Goal: Task Accomplishment & Management: Complete application form

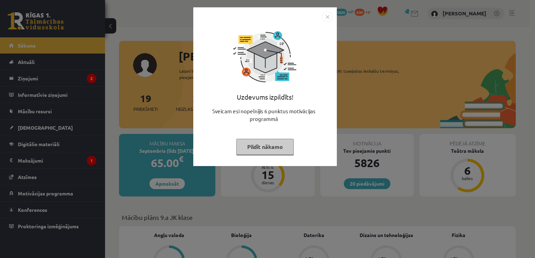
click at [265, 148] on button "Pildīt nākamo" at bounding box center [264, 147] width 57 height 16
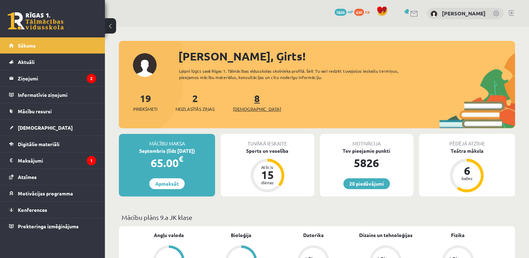
click at [244, 109] on span "[DEMOGRAPHIC_DATA]" at bounding box center [257, 109] width 48 height 7
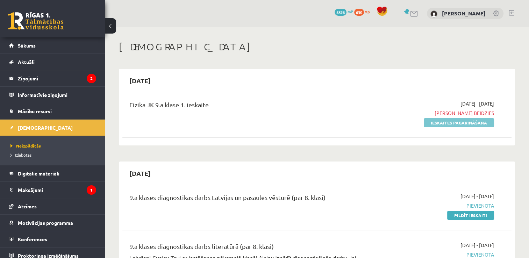
click at [459, 124] on link "Ieskaites pagarināšana" at bounding box center [459, 122] width 70 height 9
click at [474, 121] on link "Pildīt ieskaiti" at bounding box center [470, 122] width 47 height 9
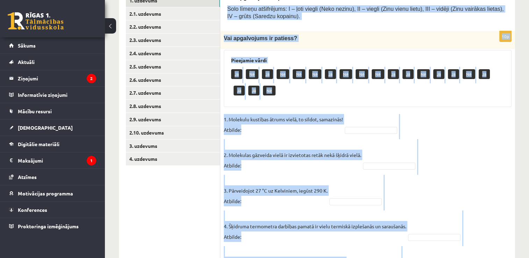
scroll to position [118, 0]
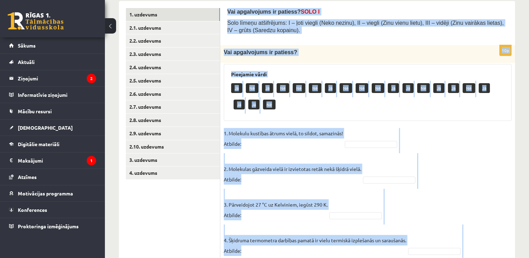
drag, startPoint x: 245, startPoint y: 213, endPoint x: 225, endPoint y: 8, distance: 206.7
copy form "Lor ipsumdolors am consect? ADIP E Sedd eiusmo temporincid: U – labo etdolo (Ma…"
click at [408, 110] on div "Jā Nē Jā Nē Nē Nē Jā Nē Nē Nē Jā Jā Nē Jā Jā Nē Jā Jā Jā Nē" at bounding box center [367, 97] width 273 height 33
click at [428, 108] on div "Jā Nē Jā Nē Nē Nē Jā Nē Nē Nē Jā Jā Nē Jā Jā Nē Jā Jā Jā Nē" at bounding box center [367, 97] width 273 height 33
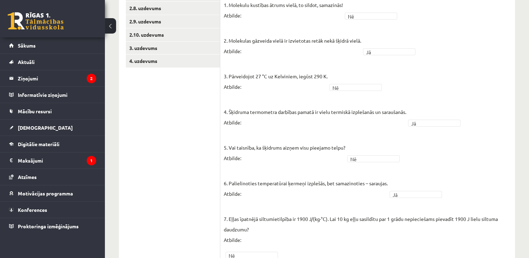
scroll to position [90, 0]
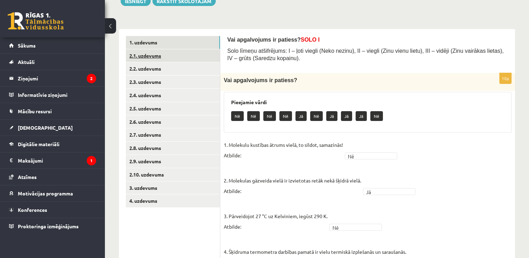
click at [150, 54] on link "2.1. uzdevums" at bounding box center [173, 55] width 94 height 13
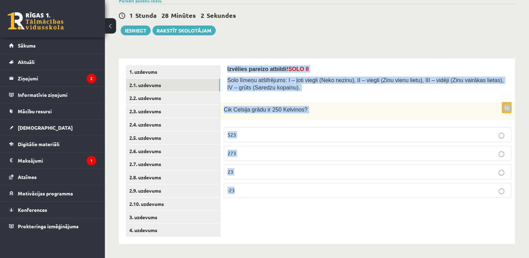
drag, startPoint x: 248, startPoint y: 190, endPoint x: 227, endPoint y: 67, distance: 124.6
click at [227, 67] on div "Izvēlies pareizo atbildi! SOLO II Solo līmeņu atšifrējums: I – ļoti viegli (Nek…" at bounding box center [367, 151] width 295 height 186
copy form "Izvēlies pareizo atbildi! SOLO II Solo līmeņu atšifrējums: I – ļoti viegli (Nek…"
click at [289, 230] on div "Izvēlies pareizo atbildi! SOLO II Solo līmeņu atšifrējums: I – ļoti viegli (Nek…" at bounding box center [367, 151] width 295 height 186
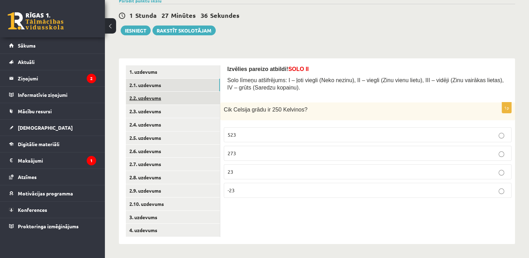
click at [151, 99] on link "2.2. uzdevums" at bounding box center [173, 98] width 94 height 13
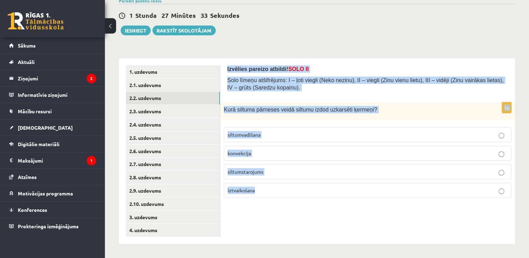
drag, startPoint x: 262, startPoint y: 188, endPoint x: 224, endPoint y: 69, distance: 124.9
click at [224, 69] on div "Izvēlies pareizo atbildi! SOLO II Solo līmeņu atšifrējums: I – ļoti viegli (Nek…" at bounding box center [367, 151] width 295 height 186
copy form "Izvēlies pareizo atbildi! SOLO II Solo līmeņu atšifrējums: I – ļoti viegli (Nek…"
click at [343, 40] on div "Fizika 9.a klase 1. ieskaite , Ģirts Jarošs (9.a JK klase) Parādīt punktu skalu…" at bounding box center [317, 112] width 424 height 291
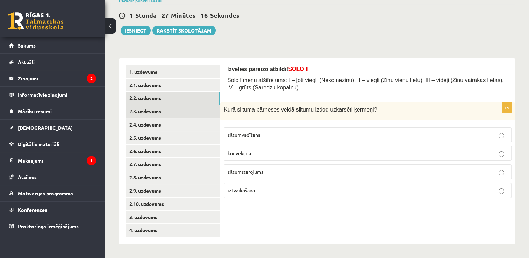
click at [161, 111] on link "2.3. uzdevums" at bounding box center [173, 111] width 94 height 13
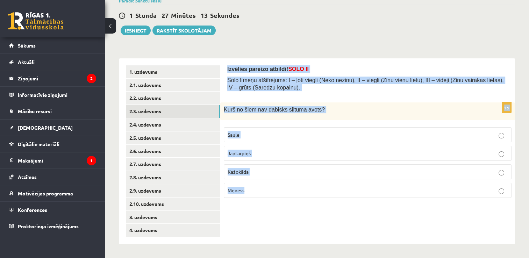
drag, startPoint x: 252, startPoint y: 191, endPoint x: 226, endPoint y: 69, distance: 124.6
click at [225, 69] on div "Izvēlies pareizo atbildi! SOLO II Solo līmeņu atšifrējums: I – ļoti viegli (Nek…" at bounding box center [367, 151] width 295 height 186
copy form "Izvēlies pareizo atbildi! SOLO II Solo līmeņu atšifrējums: I – ļoti viegli (Nek…"
click at [305, 45] on div "Fizika 9.a klase 1. ieskaite , Ģirts Jarošs (9.a JK klase) Parādīt punktu skalu…" at bounding box center [317, 112] width 424 height 291
click at [369, 219] on div "Izvēlies pareizo atbildi! SOLO II Solo līmeņu atšifrējums: I – ļoti viegli (Nek…" at bounding box center [367, 151] width 295 height 186
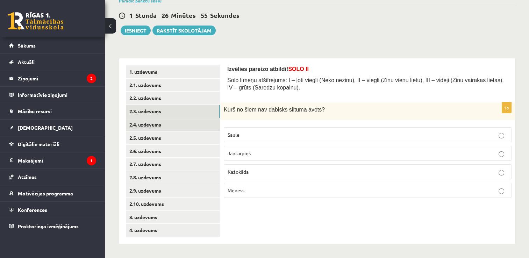
click at [157, 123] on link "2.4. uzdevums" at bounding box center [173, 124] width 94 height 13
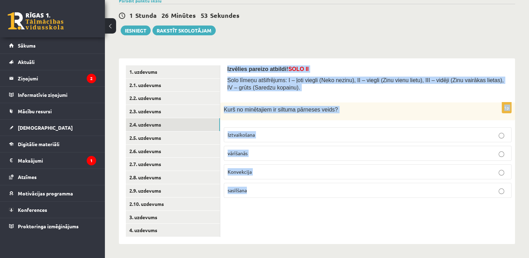
drag, startPoint x: 254, startPoint y: 192, endPoint x: 227, endPoint y: 67, distance: 127.8
click at [227, 67] on div "Izvēlies pareizo atbildi! SOLO II Solo līmeņu atšifrējums: I – ļoti viegli (Nek…" at bounding box center [367, 151] width 295 height 186
copy form "Izvēlies pareizo atbildi! SOLO II Solo līmeņu atšifrējums: I – ļoti viegli (Nek…"
click at [352, 46] on div "Fizika 9.a klase 1. ieskaite , Ģirts Jarošs (9.a JK klase) Parādīt punktu skalu…" at bounding box center [317, 112] width 424 height 291
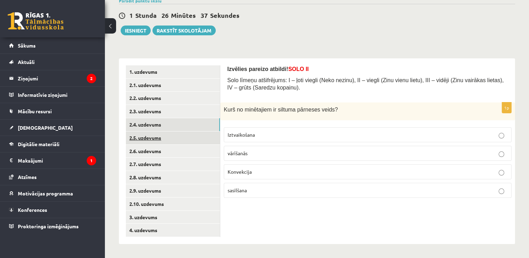
click at [154, 138] on link "2.5. uzdevums" at bounding box center [173, 138] width 94 height 13
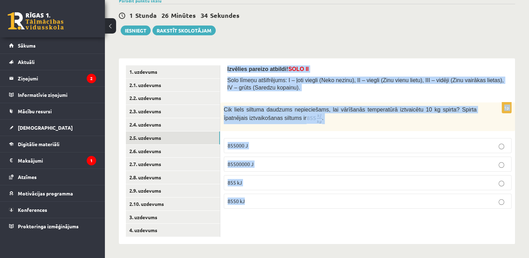
drag, startPoint x: 252, startPoint y: 198, endPoint x: 226, endPoint y: 70, distance: 131.1
click at [226, 70] on div "Izvēlies pareizo atbildi! SOLO II Solo līmeņu atšifrējums: I – ļoti viegli (Nek…" at bounding box center [367, 151] width 295 height 186
copy form "Izvēlies pareizo atbildi! SOLO II Solo līmeņu atšifrējums: I – ļoti viegli (Nek…"
click at [297, 47] on div "Fizika 9.a klase 1. ieskaite , Ģirts Jarošs (9.a JK klase) Parādīt punktu skalu…" at bounding box center [317, 112] width 424 height 291
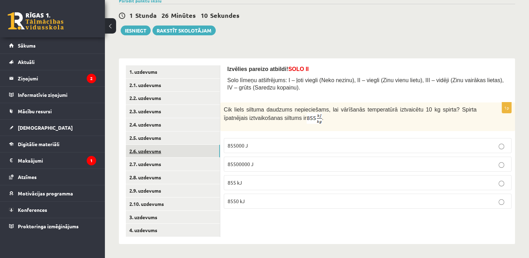
click at [157, 151] on link "2.6. uzdevums" at bounding box center [173, 151] width 94 height 13
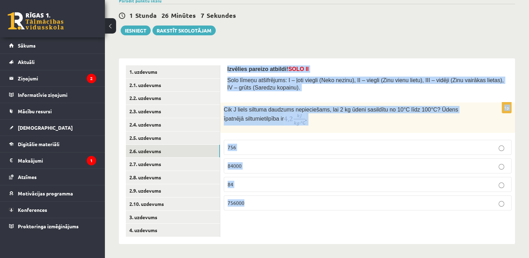
drag, startPoint x: 256, startPoint y: 202, endPoint x: 224, endPoint y: 69, distance: 136.9
click at [224, 69] on div "Izvēlies pareizo atbildi! SOLO II Solo līmeņu atšifrējums: I – ļoti viegli (Nek…" at bounding box center [367, 151] width 295 height 186
copy form "Izvēlies pareizo atbildi! SOLO II Solo līmeņu atšifrējums: I – ļoti viegli (Nek…"
click at [477, 229] on div "Izvēlies pareizo atbildi! SOLO II Solo līmeņu atšifrējums: I – ļoti viegli (Nek…" at bounding box center [367, 151] width 295 height 186
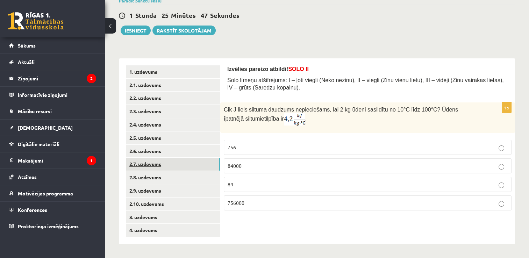
click at [164, 162] on link "2.7. uzdevums" at bounding box center [173, 164] width 94 height 13
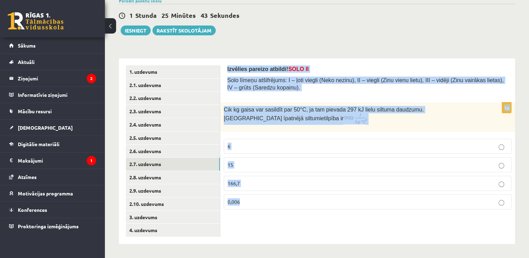
drag, startPoint x: 245, startPoint y: 199, endPoint x: 224, endPoint y: 69, distance: 132.2
click at [224, 69] on div "Izvēlies pareizo atbildi! SOLO II Solo līmeņu atšifrējums: I – ļoti viegli (Nek…" at bounding box center [367, 151] width 295 height 186
copy form "Izvēlies pareizo atbildi! SOLO II Solo līmeņu atšifrējums: I – ļoti viegli (Nek…"
click at [284, 41] on div "Fizika 9.a klase 1. ieskaite , Ģirts Jarošs (9.a JK klase) Parādīt punktu skalu…" at bounding box center [317, 112] width 424 height 291
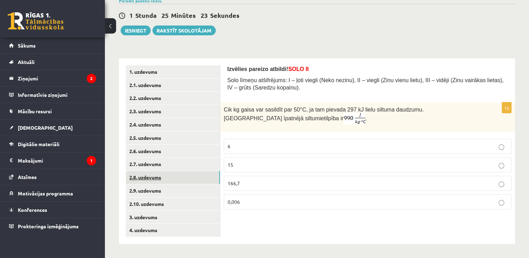
click at [158, 177] on link "2.8. uzdevums" at bounding box center [173, 177] width 94 height 13
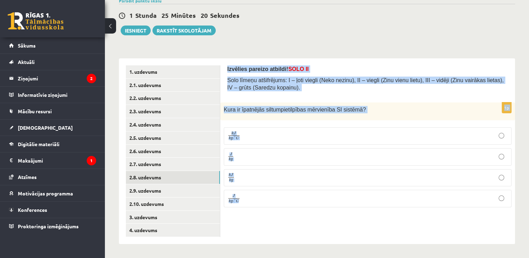
drag, startPoint x: 248, startPoint y: 199, endPoint x: 225, endPoint y: 71, distance: 130.3
click at [225, 71] on div "Izvēlies pareizo atbildi! SOLO II Solo līmeņu atšifrējums: I – ļoti viegli (Nek…" at bounding box center [367, 151] width 295 height 186
copy form "Izvēlies pareizo atbildi! SOLO II Solo līmeņu atšifrējums: I – ļoti viegli (Nek…"
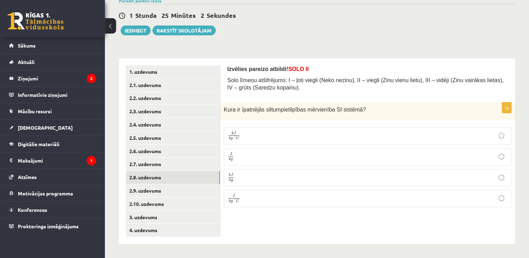
click at [288, 30] on div "1 Stunda 25 Minūtes 2 Sekundes Ieskaite saglabāta! Iesniegt Rakstīt skolotājam" at bounding box center [317, 19] width 396 height 31
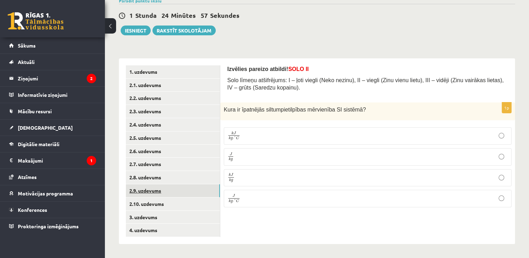
click at [149, 192] on link "2.9. uzdevums" at bounding box center [173, 190] width 94 height 13
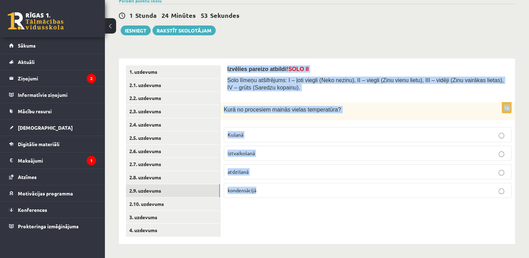
drag, startPoint x: 263, startPoint y: 188, endPoint x: 224, endPoint y: 69, distance: 125.1
click at [223, 69] on div "Izvēlies pareizo atbildi! SOLO II Solo līmeņu atšifrējums: I – ļoti viegli (Nek…" at bounding box center [367, 151] width 295 height 186
copy form "Izvēlies pareizo atbildi! SOLO II Solo līmeņu atšifrējums: I – ļoti viegli (Nek…"
click at [266, 40] on div "Fizika 9.a klase 1. ieskaite , Ģirts Jarošs (9.a JK klase) Parādīt punktu skalu…" at bounding box center [317, 112] width 424 height 291
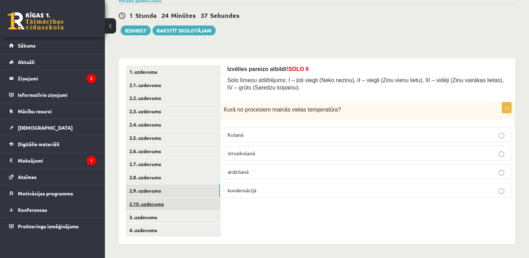
click at [156, 205] on link "2.10. uzdevums" at bounding box center [173, 204] width 94 height 13
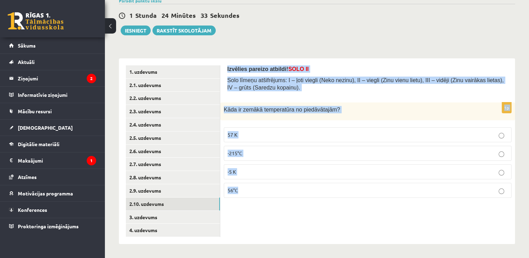
drag, startPoint x: 241, startPoint y: 188, endPoint x: 223, endPoint y: 68, distance: 121.4
click at [223, 68] on div "Izvēlies pareizo atbildi! SOLO II Solo līmeņu atšifrējums: I – ļoti viegli (Nek…" at bounding box center [367, 151] width 295 height 186
click at [296, 35] on div "Fizika 9.a klase 1. ieskaite , Ģirts Jarošs (9.a JK klase) Parādīt punktu skalu…" at bounding box center [317, 112] width 424 height 291
click at [317, 221] on div "Izvēlies pareizo atbildi! SOLO II Solo līmeņu atšifrējums: I – ļoti viegli (Nek…" at bounding box center [367, 151] width 295 height 186
click at [303, 207] on div "Izvēlies pareizo atbildi! SOLO II Solo līmeņu atšifrējums: I – ļoti viegli (Nek…" at bounding box center [367, 151] width 295 height 186
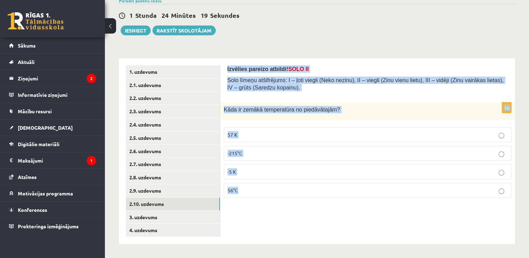
click at [310, 218] on div "Izvēlies pareizo atbildi! SOLO II Solo līmeņu atšifrējums: I – ļoti viegli (Nek…" at bounding box center [367, 151] width 295 height 186
click at [299, 215] on div "Izvēlies pareizo atbildi! SOLO II Solo līmeņu atšifrējums: I – ļoti viegli (Nek…" at bounding box center [367, 151] width 295 height 186
click at [299, 214] on div "Izvēlies pareizo atbildi! SOLO II Solo līmeņu atšifrējums: I – ļoti viegli (Nek…" at bounding box center [367, 151] width 295 height 186
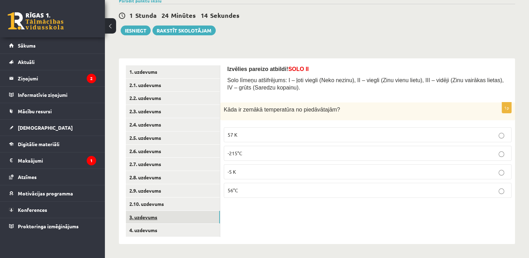
click at [147, 217] on link "3. uzdevums" at bounding box center [173, 217] width 94 height 13
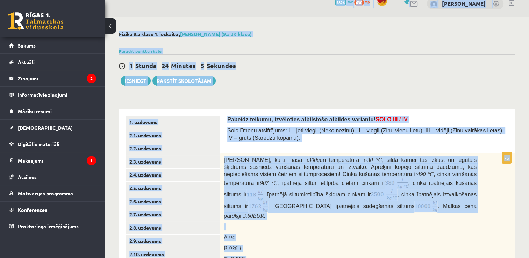
scroll to position [0, 0]
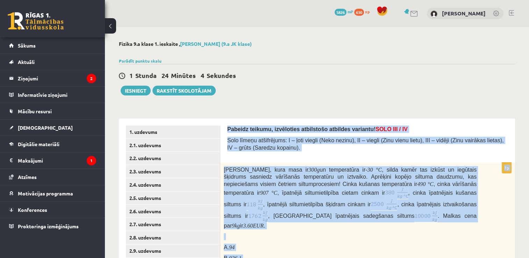
drag, startPoint x: 258, startPoint y: 225, endPoint x: 227, endPoint y: 124, distance: 105.0
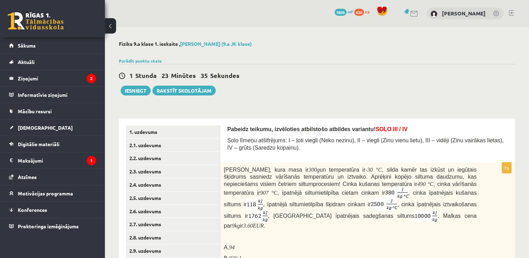
drag, startPoint x: 291, startPoint y: 81, endPoint x: 291, endPoint y: 87, distance: 6.3
click at [291, 81] on div "1 Stunda 23 Minūtes 35 Sekundes Ieskaite saglabāta! Iesniegt Rakstīt skolotājam" at bounding box center [317, 79] width 396 height 31
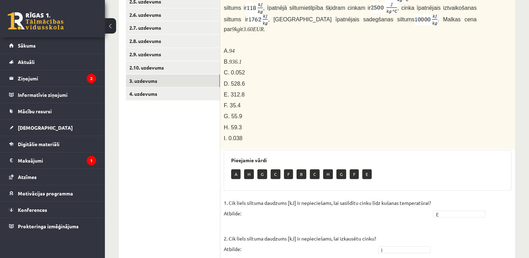
scroll to position [112, 0]
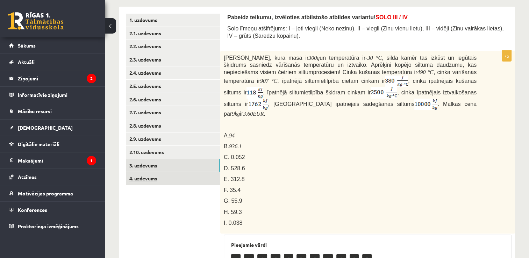
click at [149, 178] on link "4. uzdevums" at bounding box center [173, 178] width 94 height 13
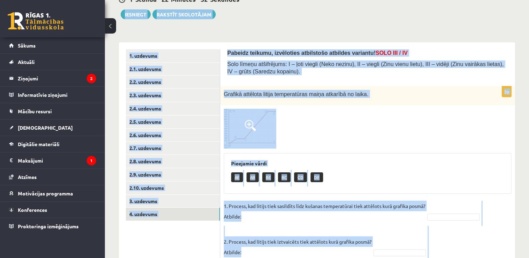
scroll to position [72, 0]
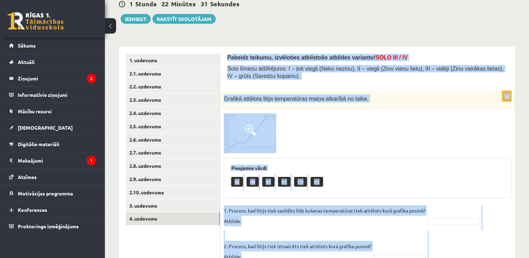
drag, startPoint x: 248, startPoint y: 225, endPoint x: 223, endPoint y: 55, distance: 171.2
click at [223, 55] on div "Pabeidz teikumu, izvēloties atbilstošo atbildes variantu! SOLO III / IV Solo lī…" at bounding box center [367, 180] width 295 height 266
click at [306, 136] on div at bounding box center [368, 133] width 288 height 40
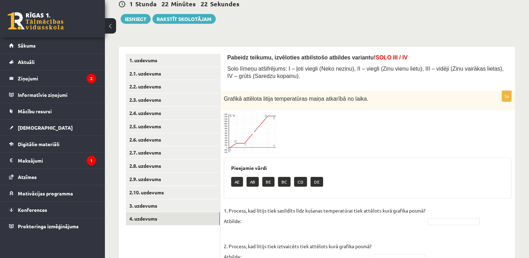
click at [253, 128] on span at bounding box center [250, 130] width 11 height 11
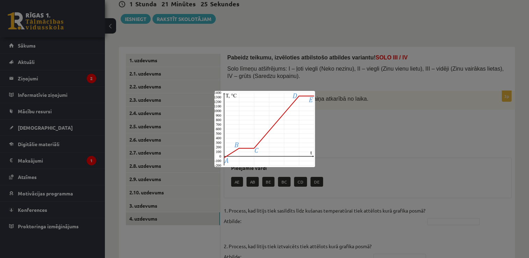
click at [381, 123] on div at bounding box center [264, 129] width 529 height 258
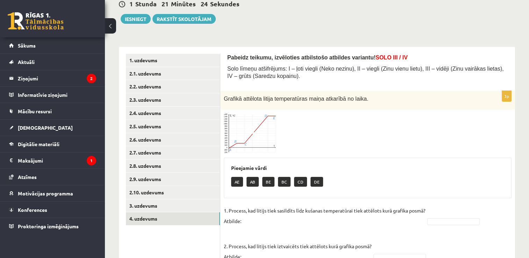
click at [259, 129] on img at bounding box center [250, 133] width 52 height 40
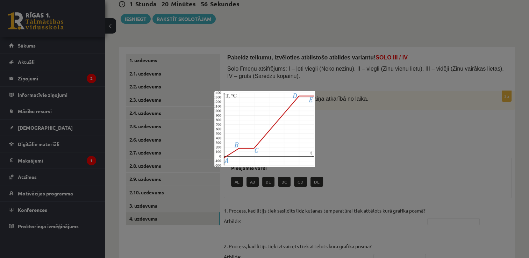
click at [363, 137] on div at bounding box center [264, 129] width 529 height 258
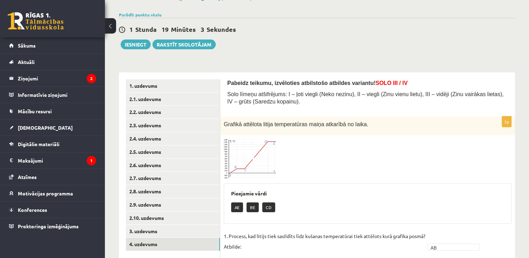
scroll to position [0, 0]
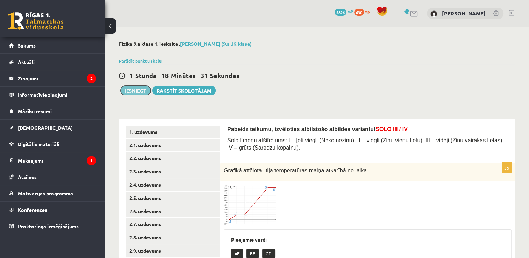
click at [142, 92] on button "Iesniegt" at bounding box center [136, 91] width 30 height 10
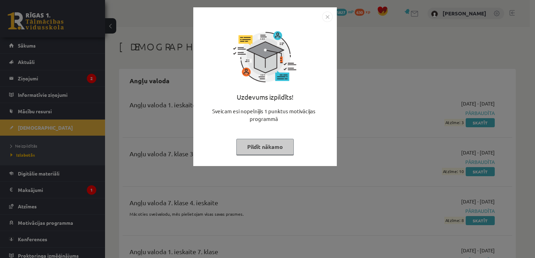
click at [253, 143] on button "Pildīt nākamo" at bounding box center [264, 147] width 57 height 16
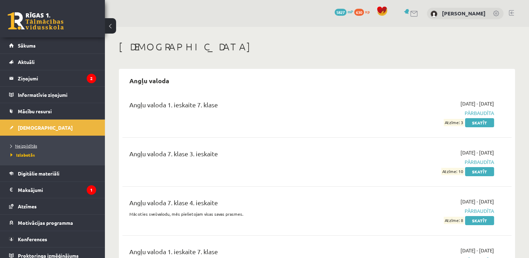
click at [32, 145] on span "Neizpildītās" at bounding box center [23, 146] width 27 height 6
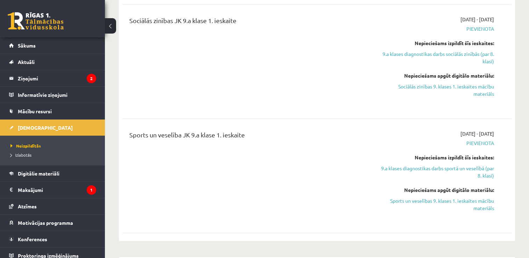
scroll to position [602, 0]
